Goal: Check status: Check status

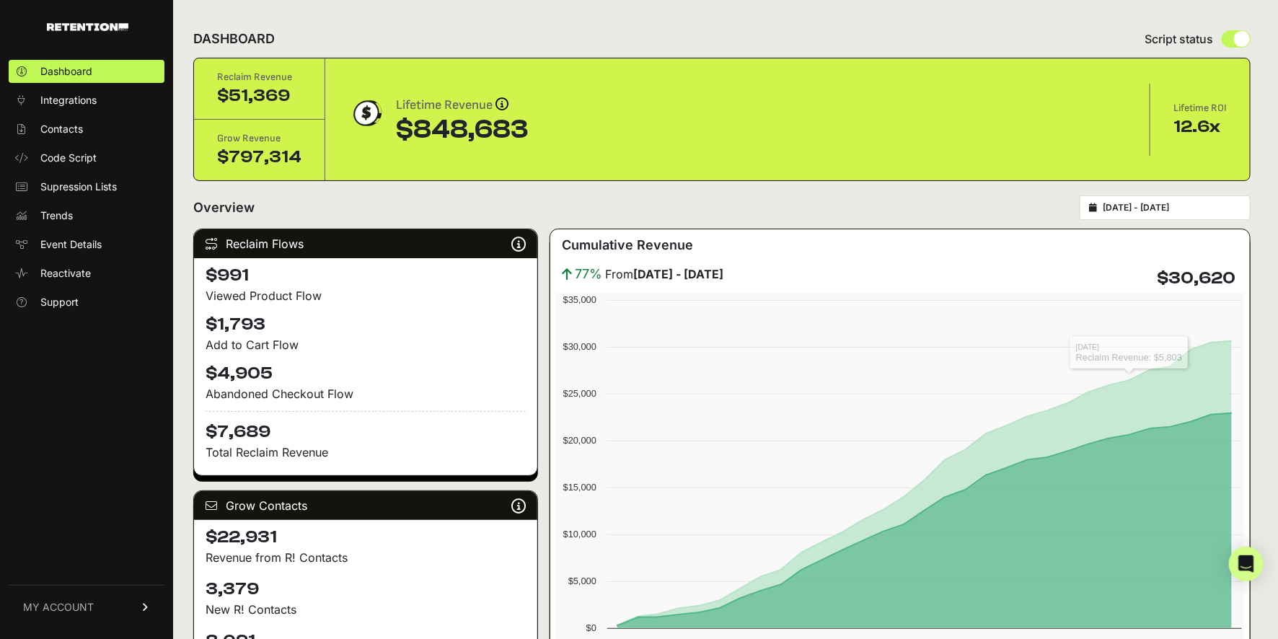
click at [1183, 202] on input "2025-08-16 - 2025-09-15" at bounding box center [1172, 208] width 138 height 12
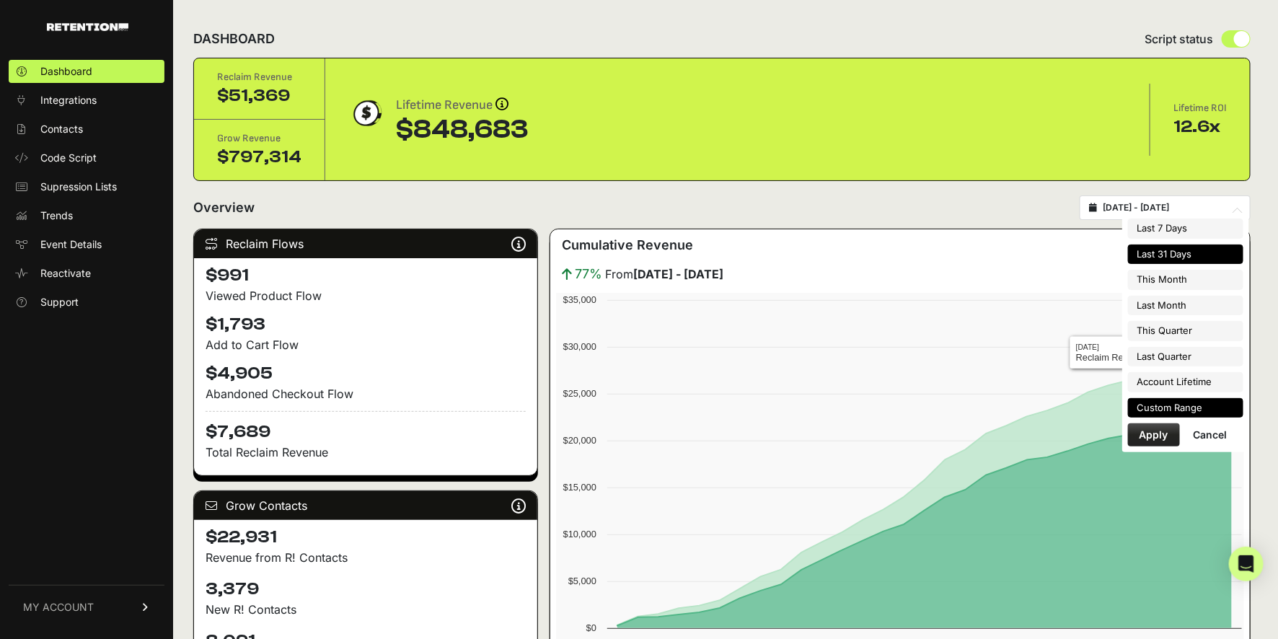
click at [1162, 400] on li "Custom Range" at bounding box center [1185, 408] width 115 height 20
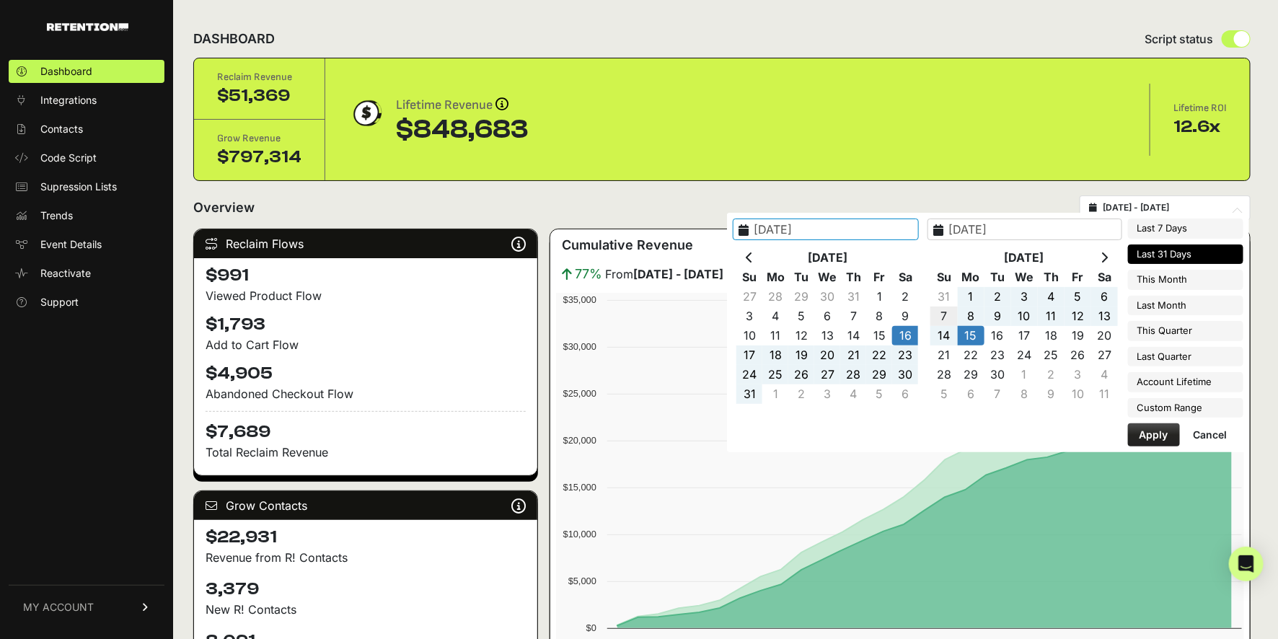
type input "2025-09-07"
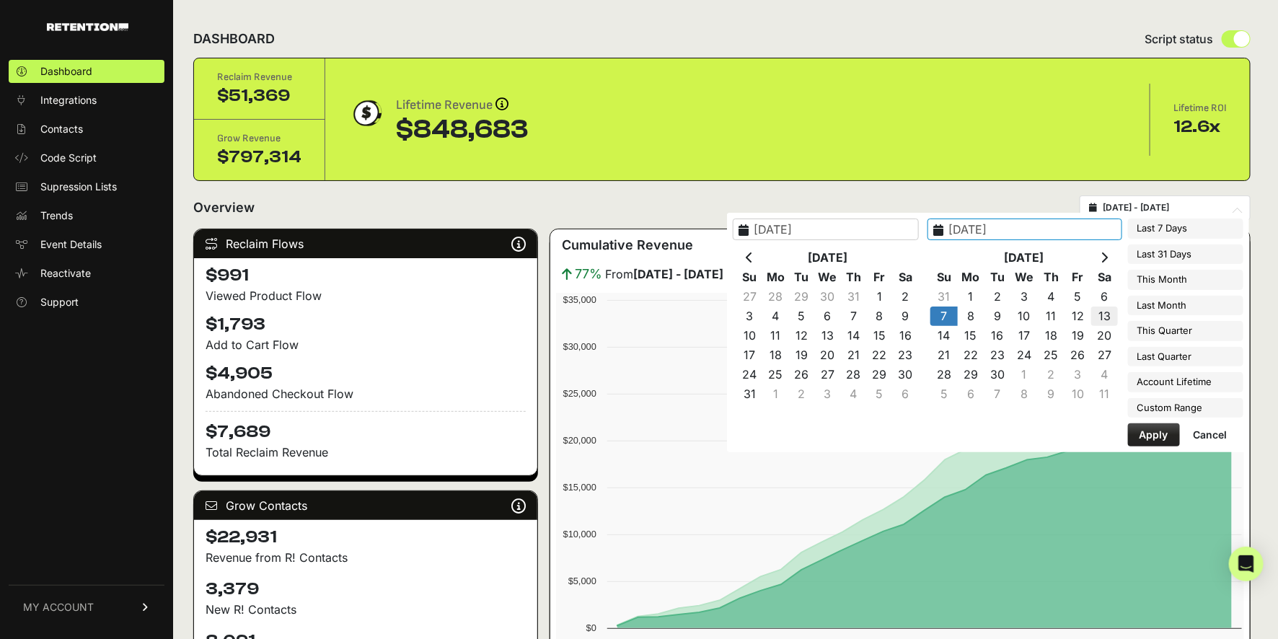
type input "2025-09-13"
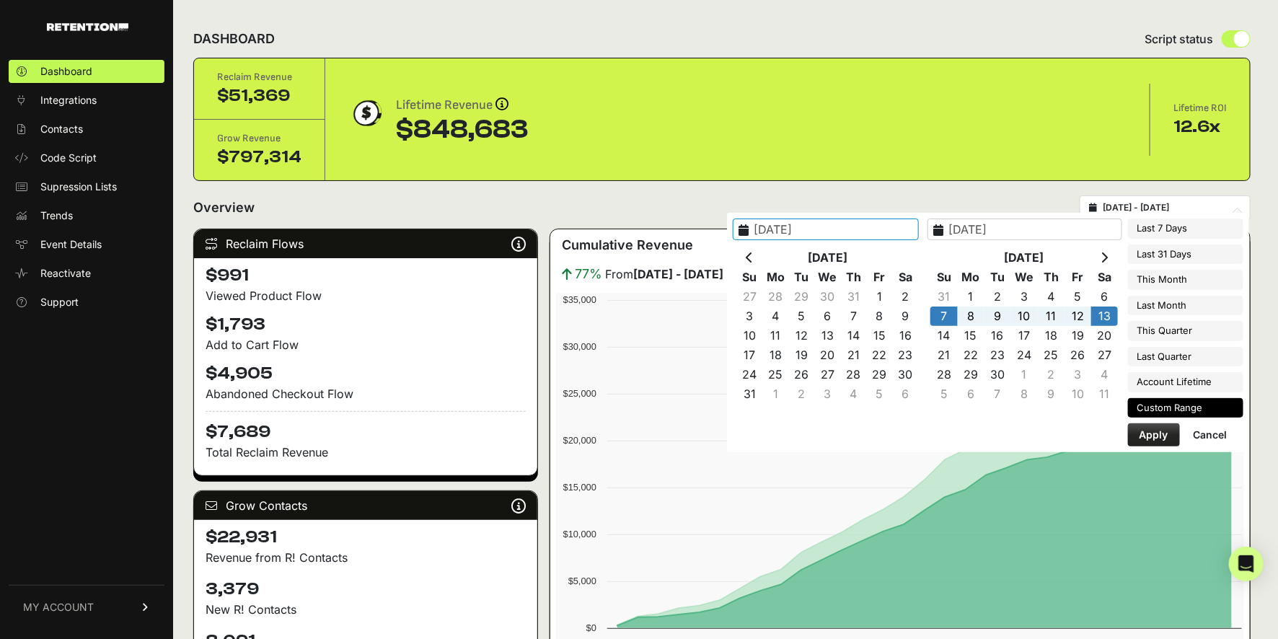
type input "2025-04-01"
type input "2025-06-30"
type input "2023-06-12"
type input "2025-09-15"
type input "2025-09-07"
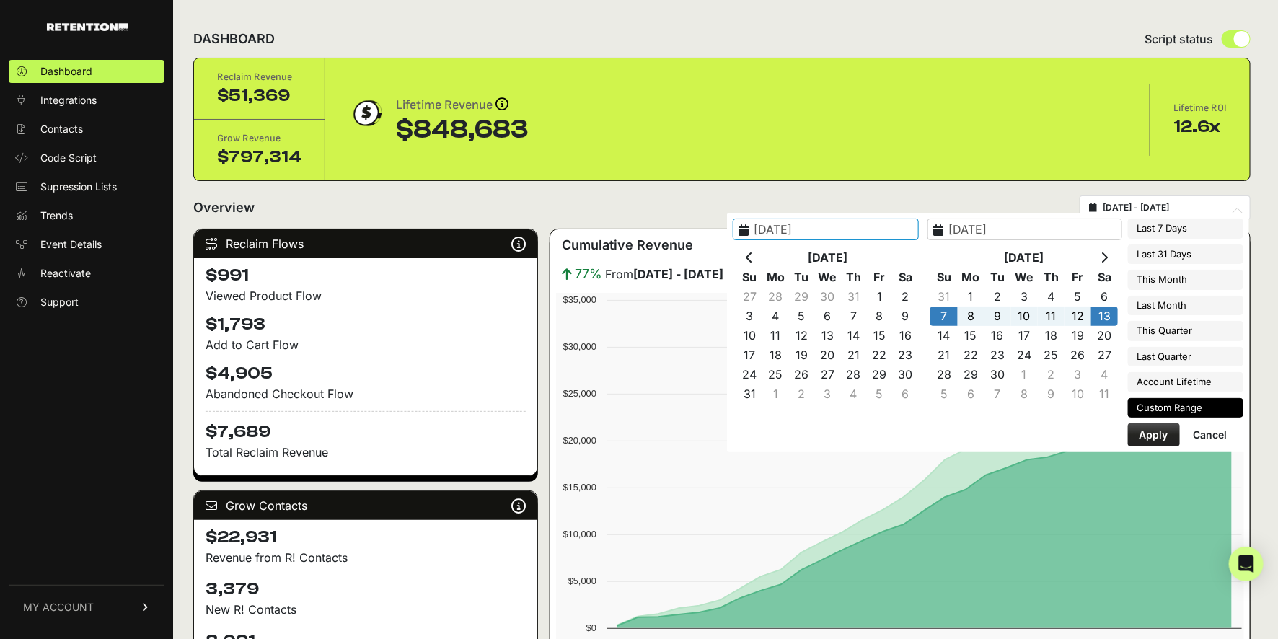
type input "2025-09-13"
click at [1160, 432] on button "Apply" at bounding box center [1154, 434] width 52 height 23
type input "[DATE] - [DATE]"
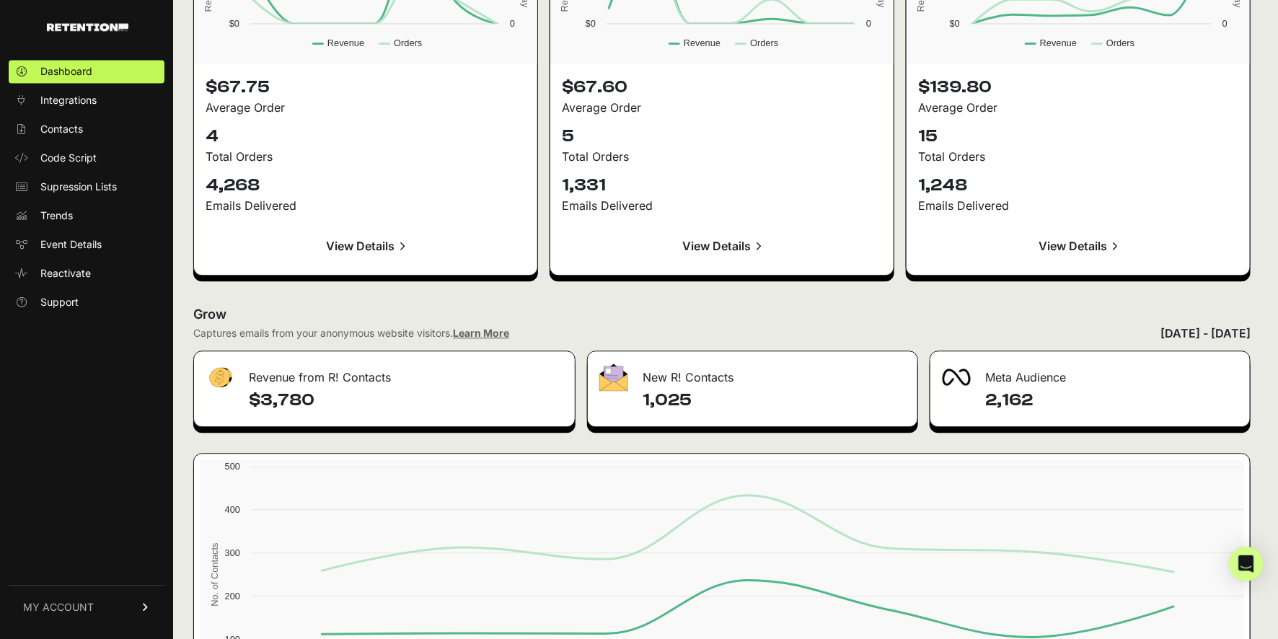
scroll to position [1563, 0]
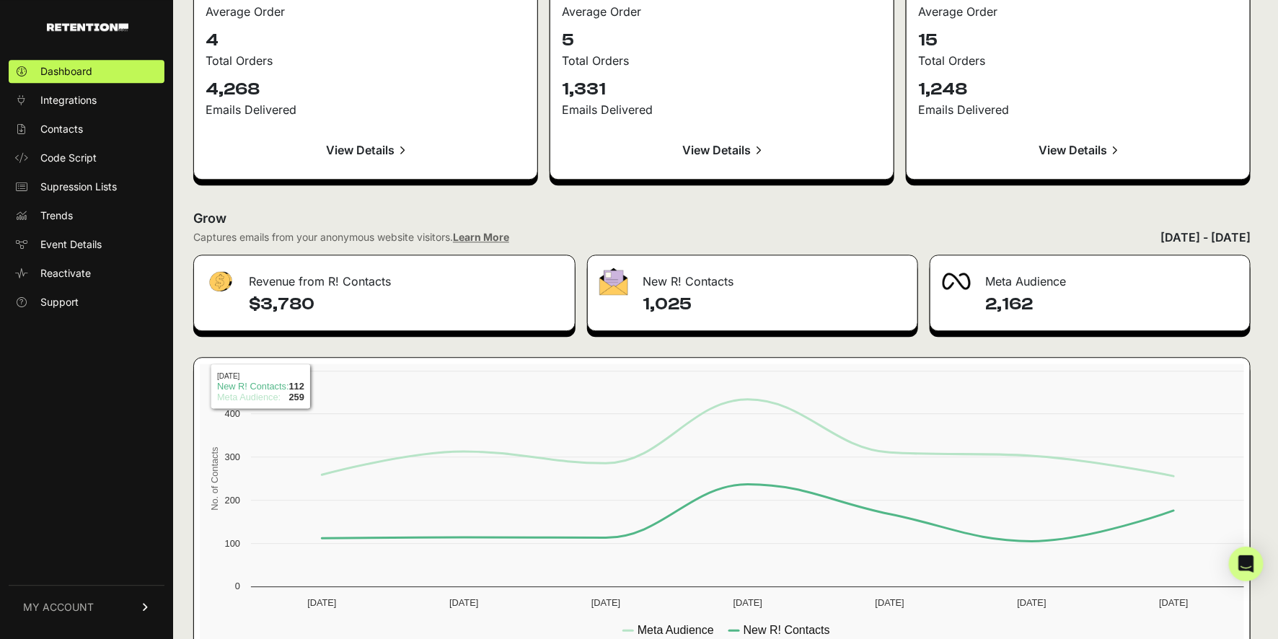
click at [273, 306] on h4 "$3,780" at bounding box center [406, 304] width 314 height 23
copy h4 "3,780"
